Goal: Task Accomplishment & Management: Manage account settings

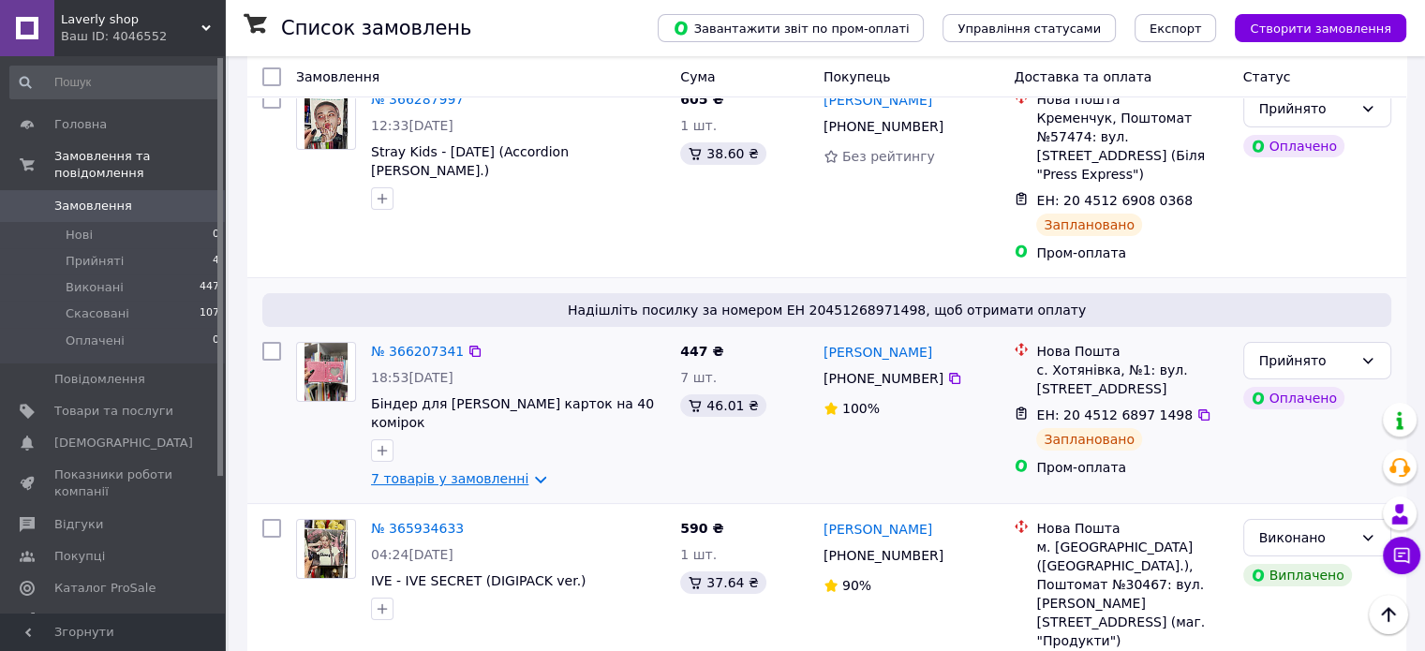
scroll to position [94, 0]
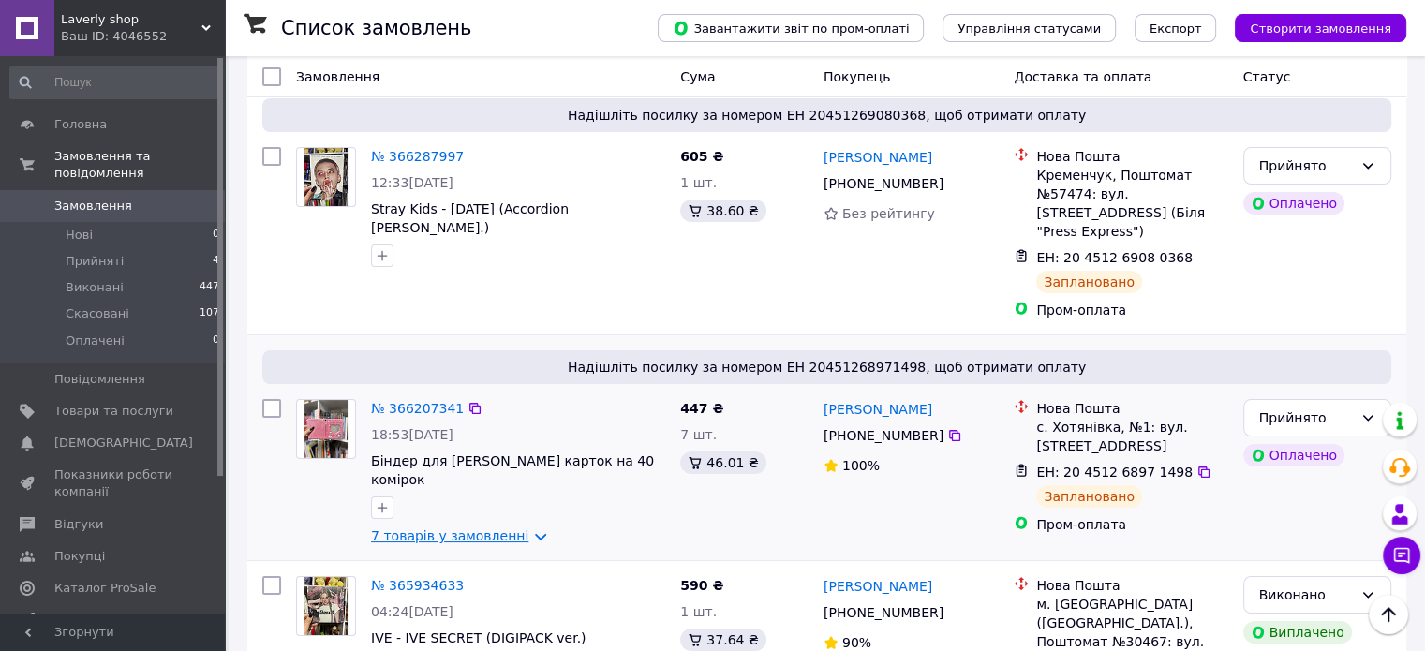
click at [451, 529] on link "7 товарів у замовленні" at bounding box center [449, 536] width 157 height 15
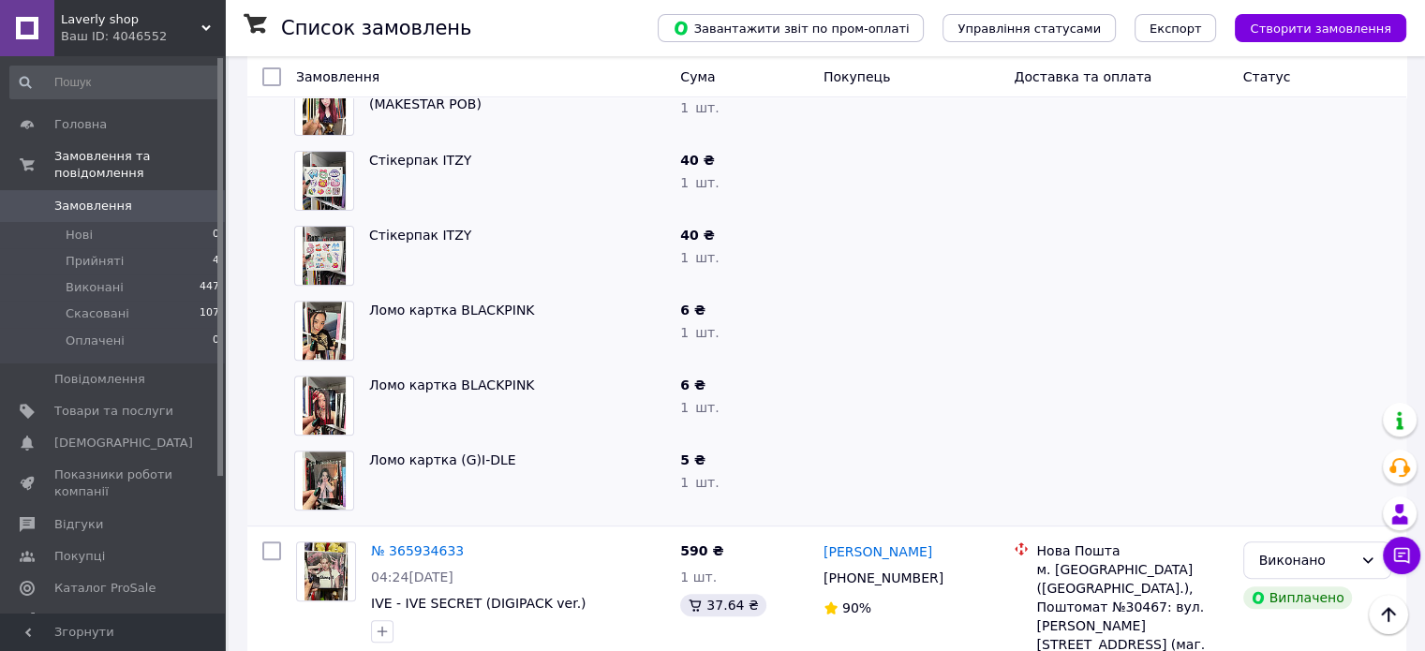
scroll to position [656, 0]
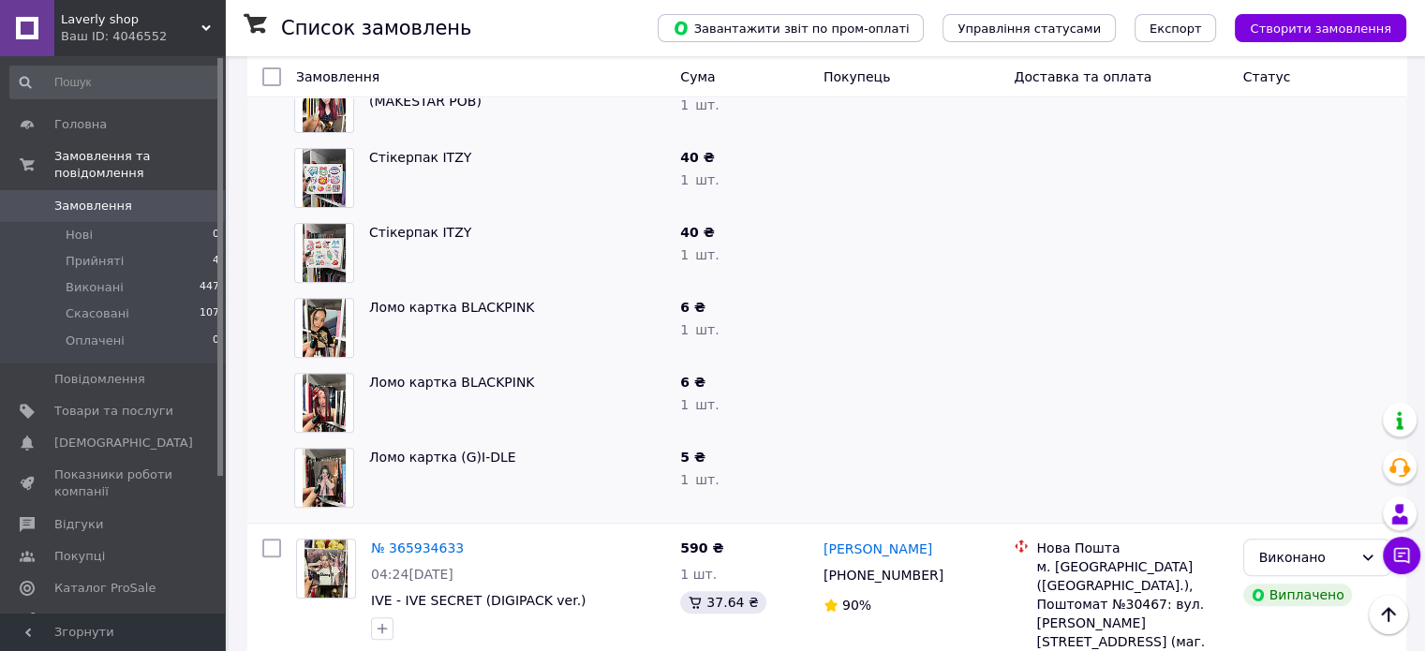
click at [326, 449] on img at bounding box center [325, 478] width 44 height 58
click at [416, 450] on link "Ломо картка (G)I-DLE" at bounding box center [442, 457] width 147 height 15
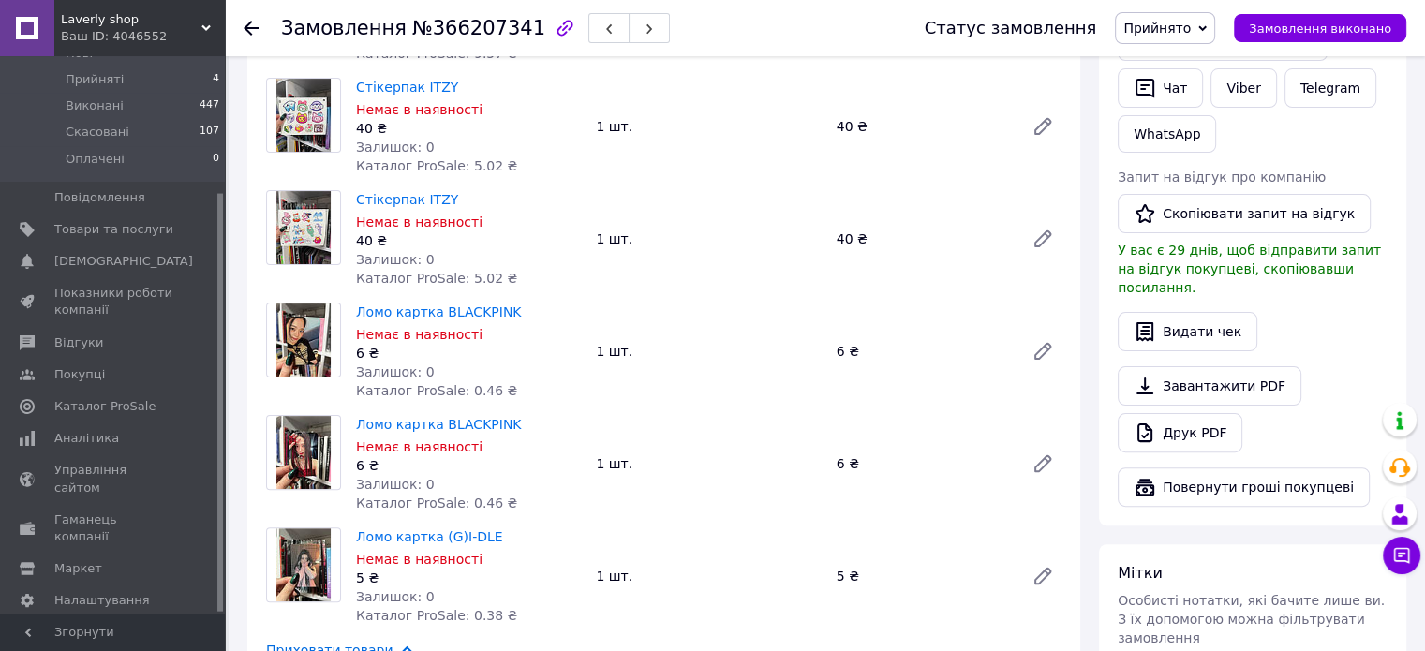
scroll to position [656, 0]
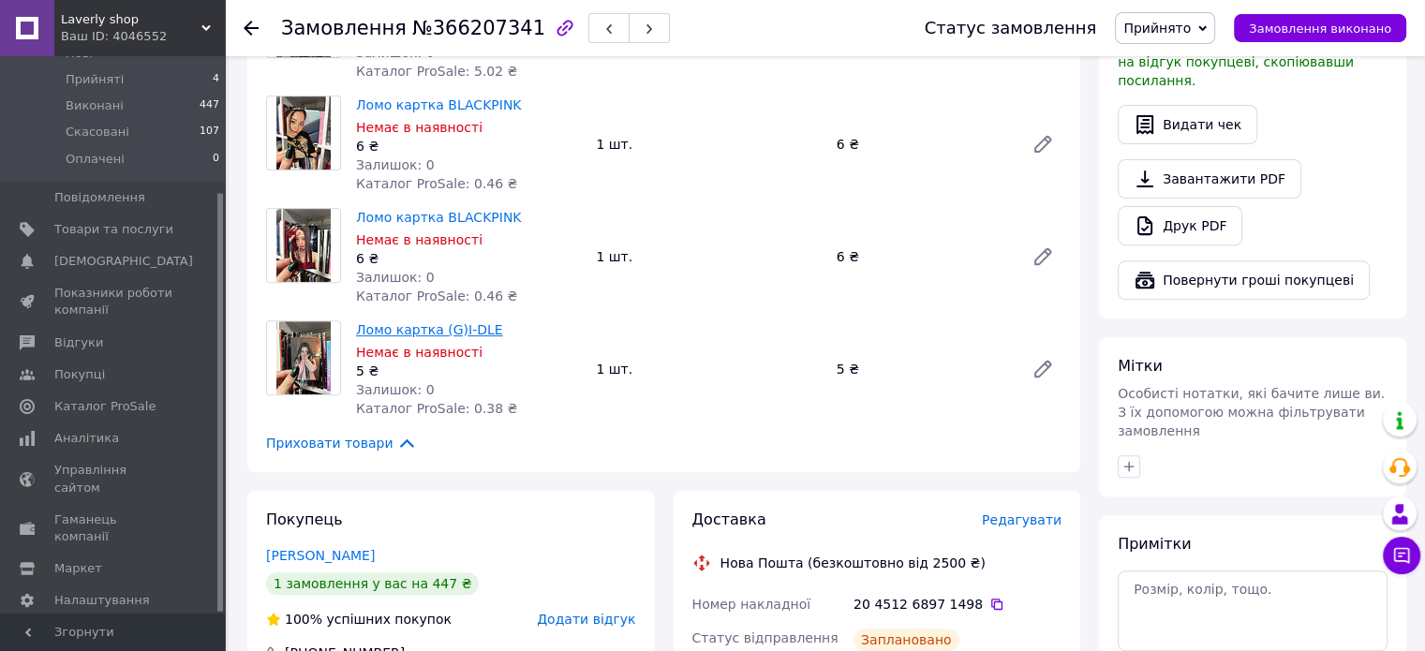
click at [424, 330] on link "Ломо картка (G)I-DLE" at bounding box center [429, 329] width 147 height 15
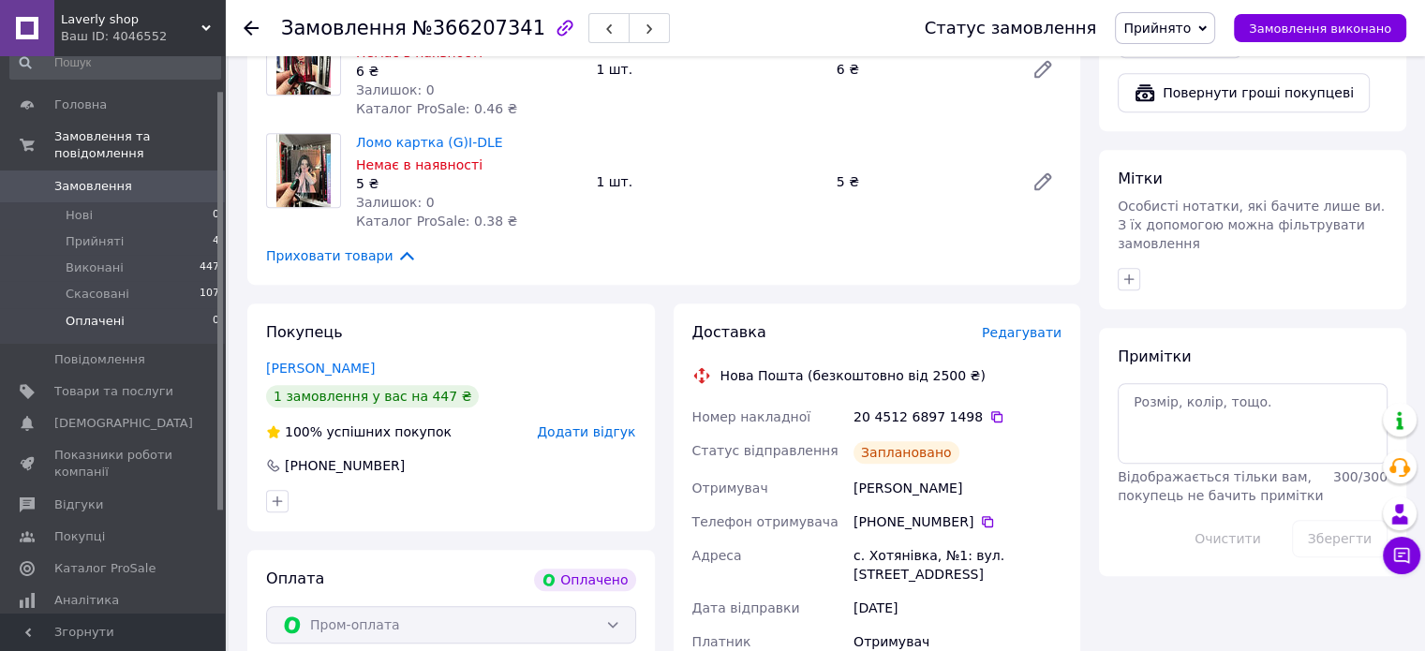
scroll to position [0, 0]
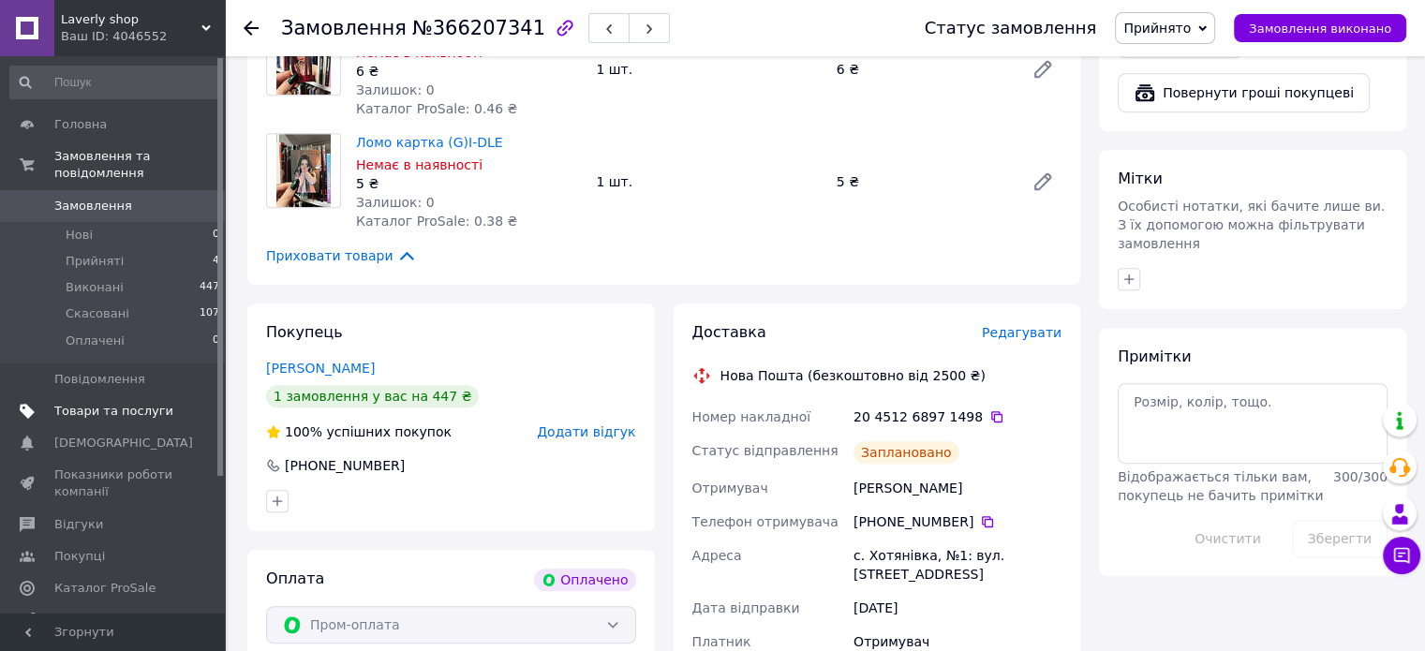
click at [86, 403] on span "Товари та послуги" at bounding box center [113, 411] width 119 height 17
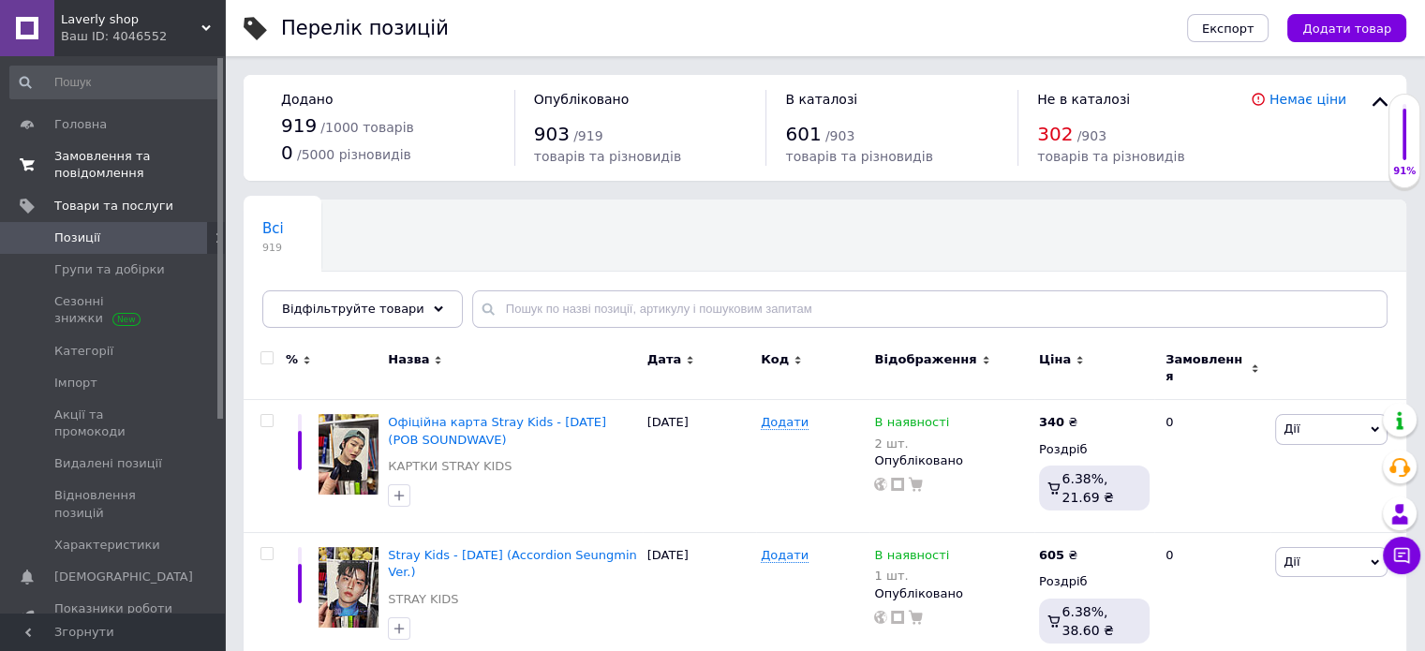
click at [105, 172] on span "Замовлення та повідомлення" at bounding box center [113, 165] width 119 height 34
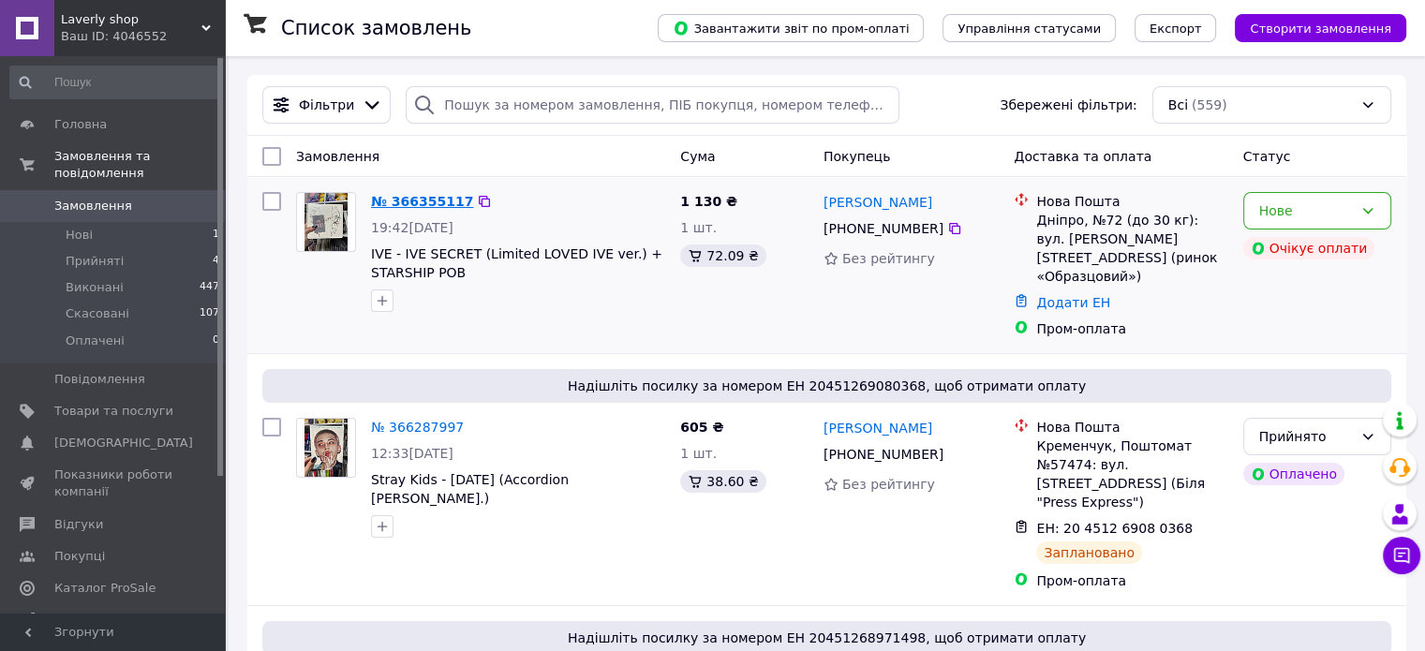
click at [423, 203] on link "№ 366355117" at bounding box center [422, 201] width 102 height 15
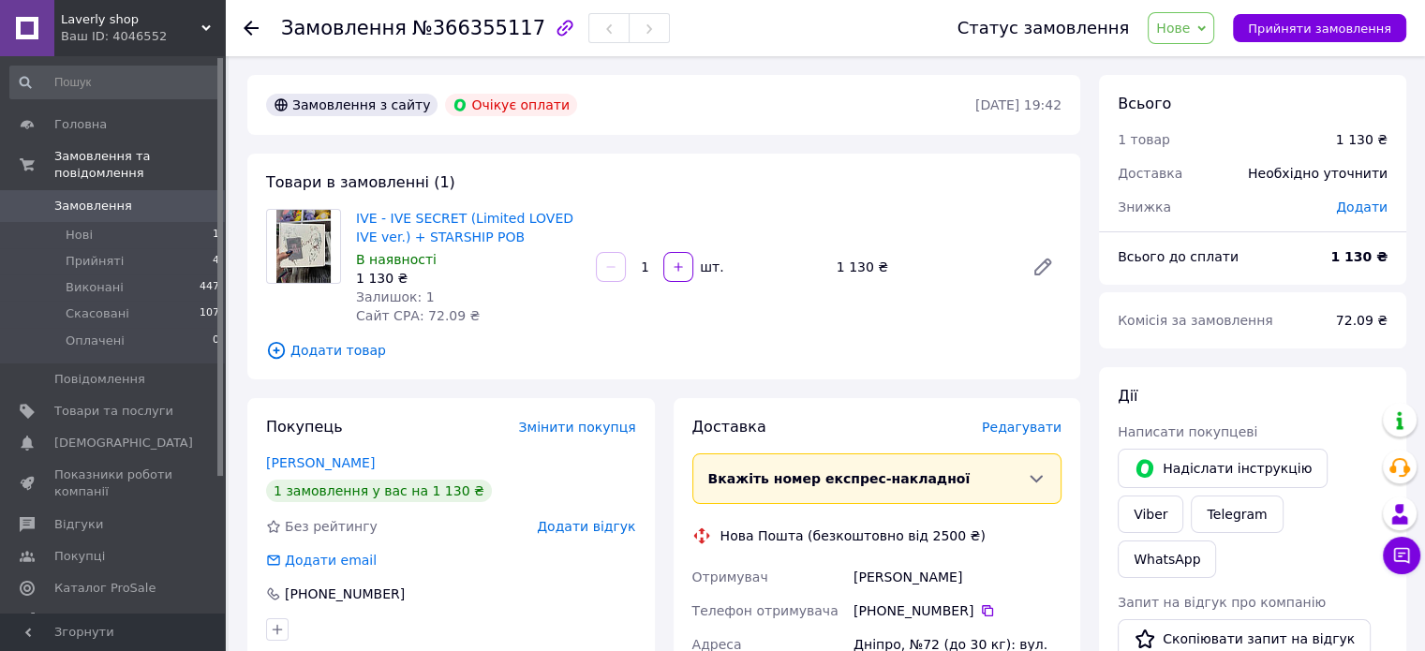
click at [248, 22] on use at bounding box center [251, 28] width 15 height 15
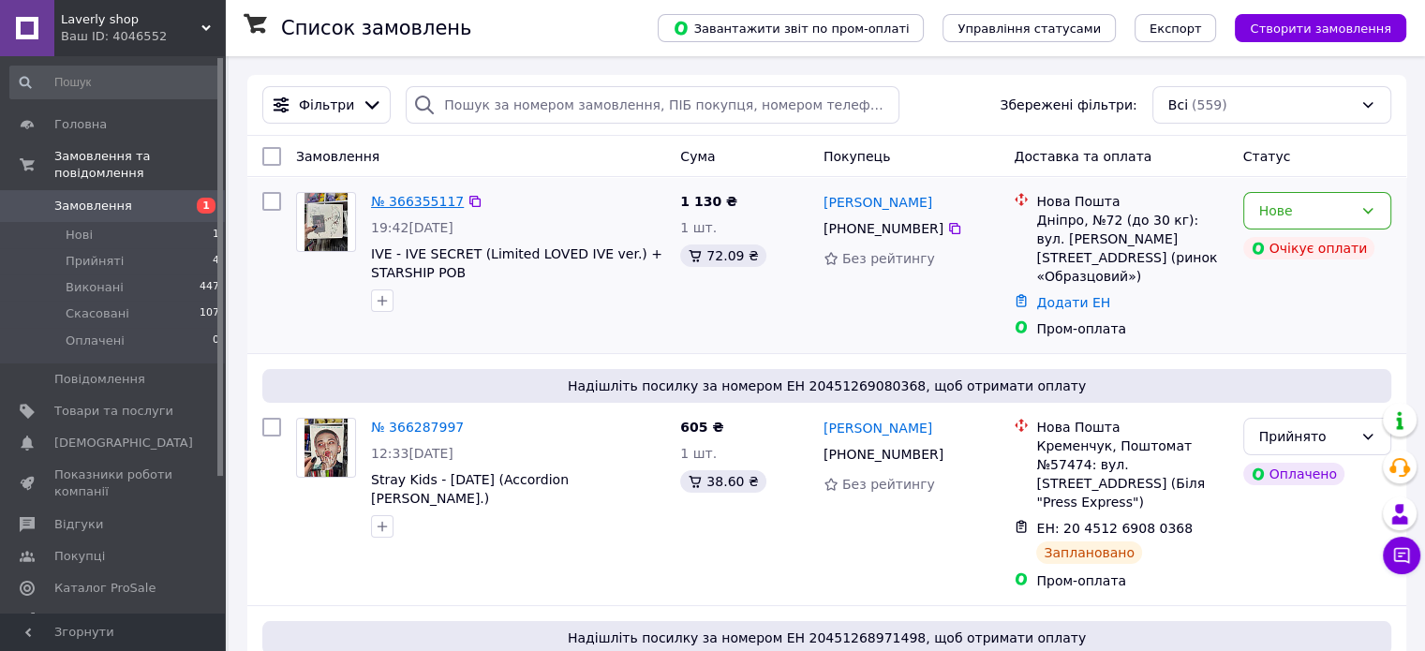
click at [418, 198] on link "№ 366355117" at bounding box center [417, 201] width 93 height 15
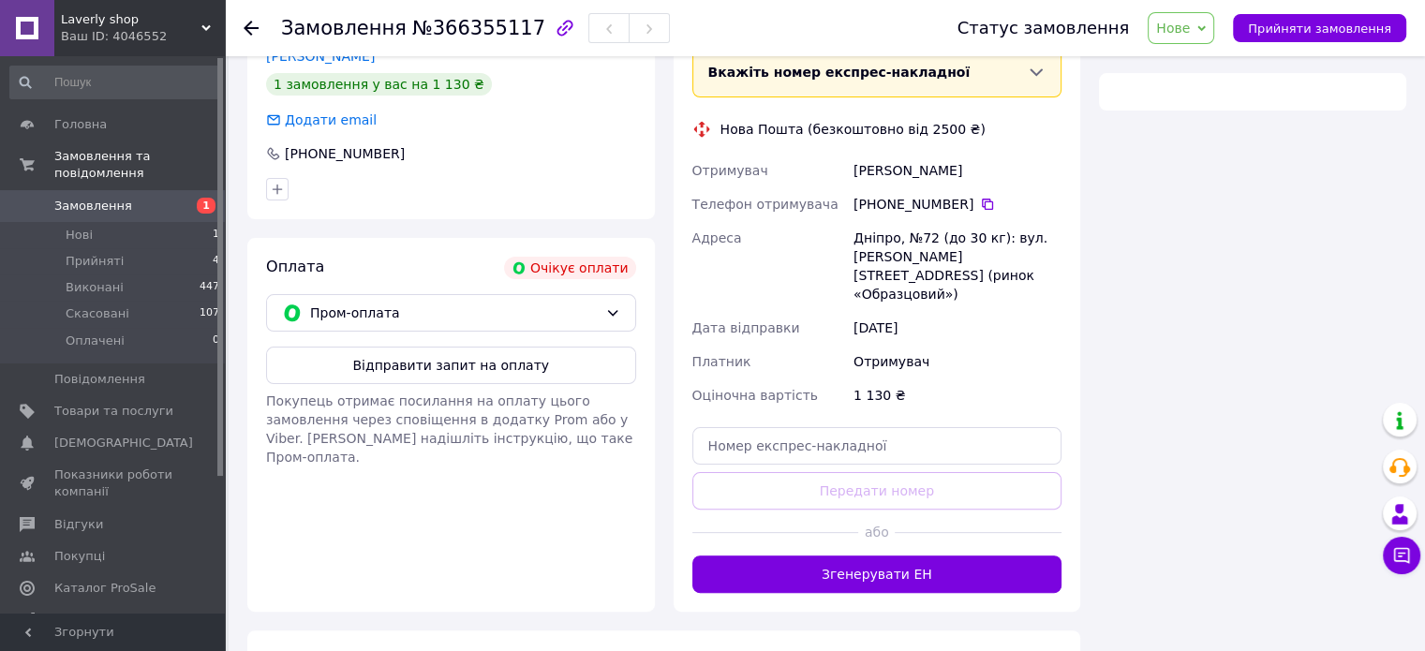
scroll to position [422, 0]
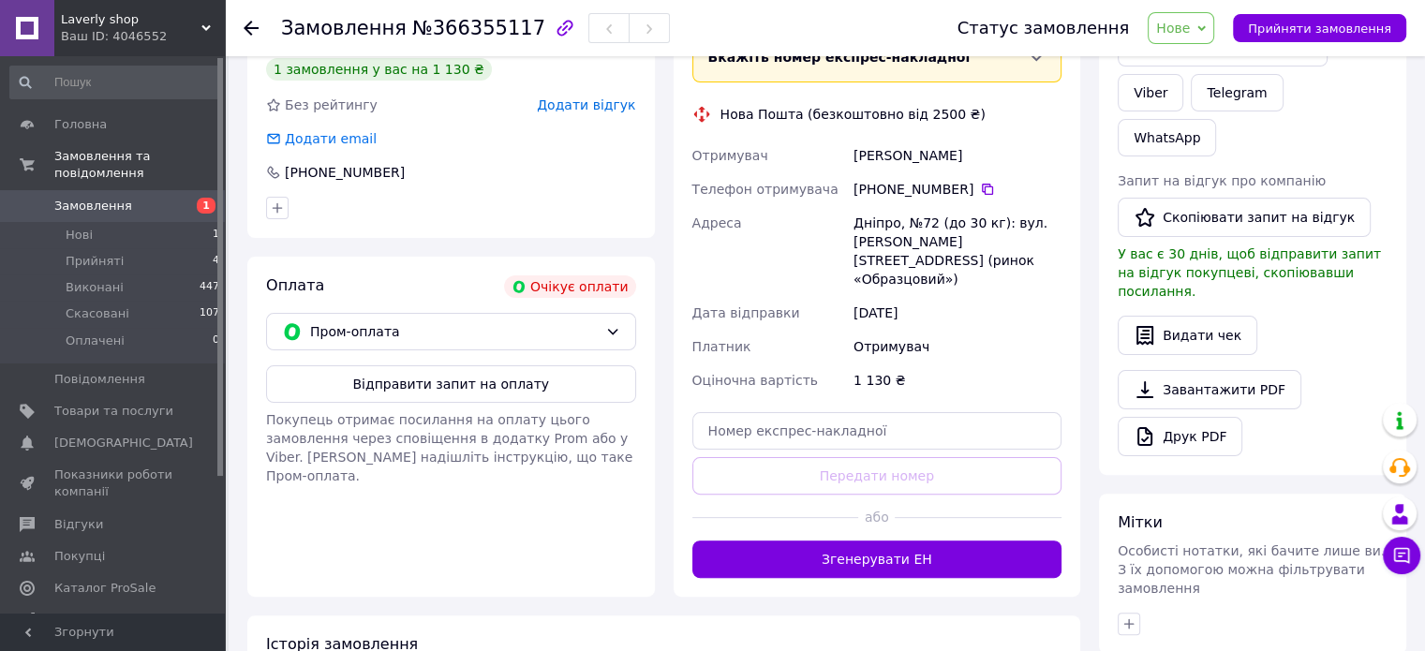
click at [551, 363] on div "Оплата Очікує оплати Пром-оплата Відправити запит на оплату Покупець отримає по…" at bounding box center [451, 427] width 408 height 340
click at [546, 378] on button "Відправити запит на оплату" at bounding box center [451, 384] width 370 height 37
click at [101, 115] on link "Головна" at bounding box center [115, 125] width 231 height 32
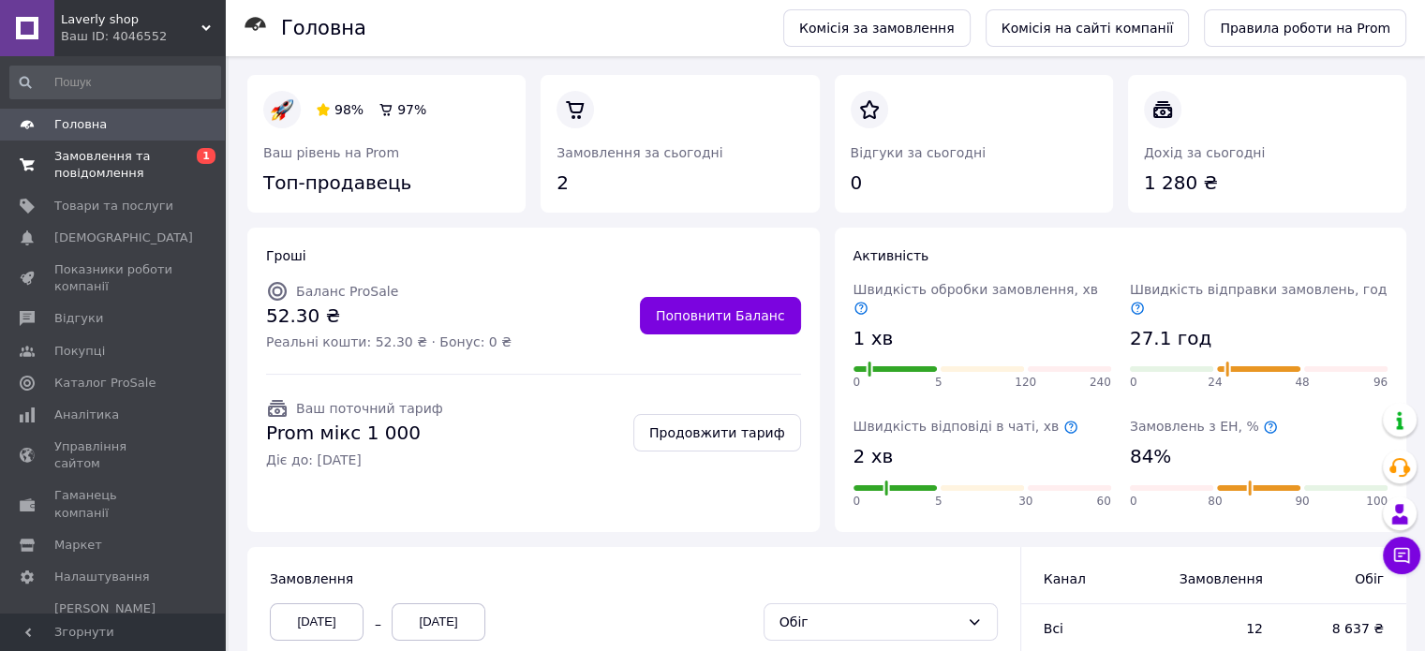
click at [132, 157] on span "Замовлення та повідомлення" at bounding box center [113, 165] width 119 height 34
